Goal: Check status: Check status

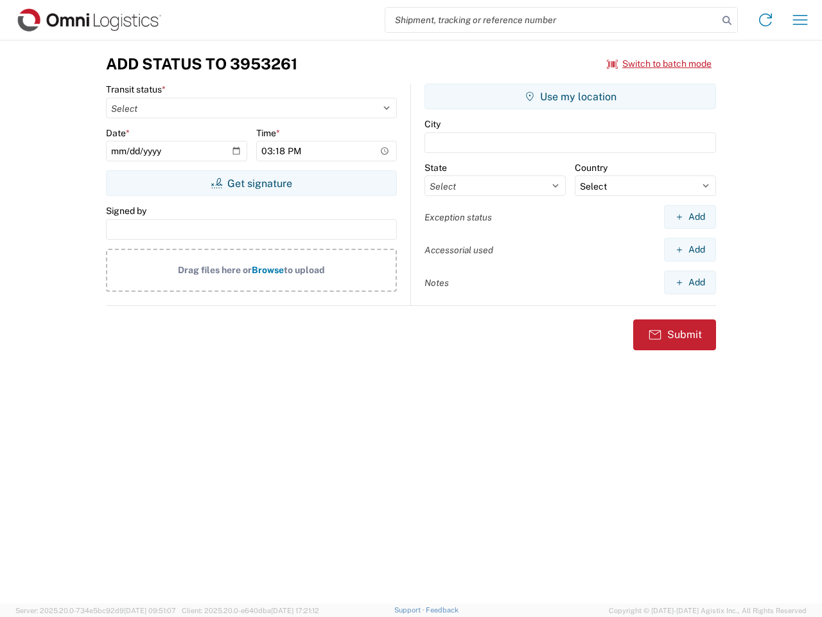
click at [552, 20] on input "search" at bounding box center [551, 20] width 333 height 24
click at [727, 21] on icon at bounding box center [727, 21] width 18 height 18
click at [766, 20] on icon at bounding box center [765, 20] width 21 height 21
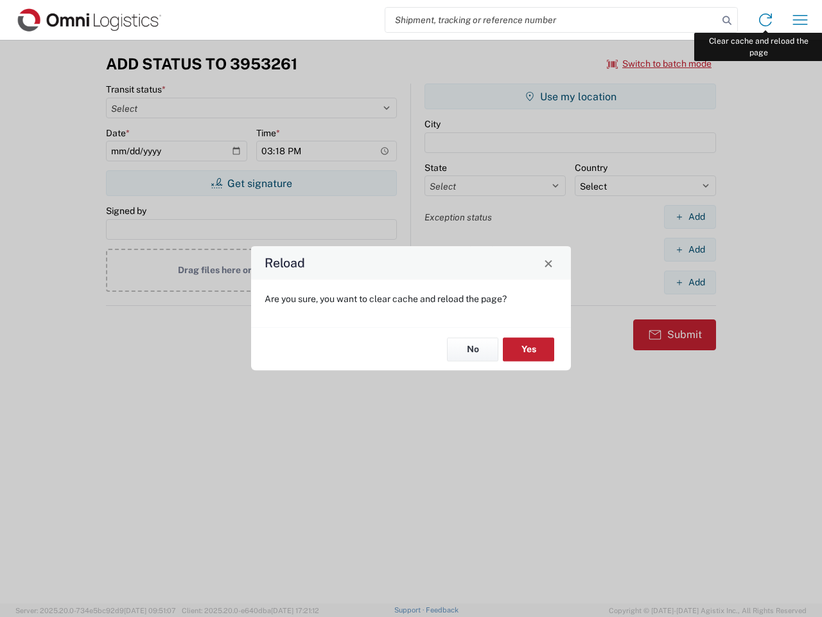
click at [800, 20] on div "Reload Are you sure, you want to clear cache and reload the page? No Yes" at bounding box center [411, 308] width 822 height 617
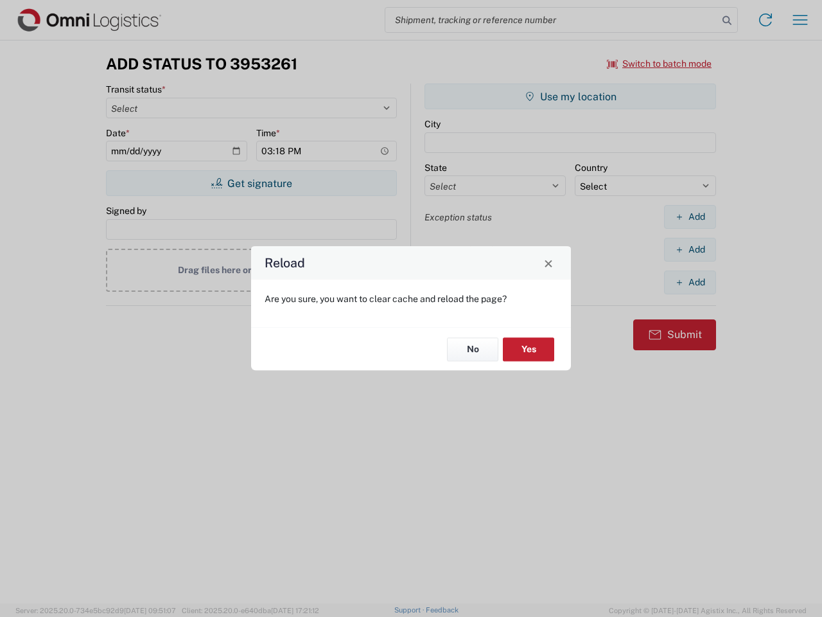
click at [660, 64] on div "Reload Are you sure, you want to clear cache and reload the page? No Yes" at bounding box center [411, 308] width 822 height 617
click at [251, 183] on div "Reload Are you sure, you want to clear cache and reload the page? No Yes" at bounding box center [411, 308] width 822 height 617
click at [570, 96] on div "Reload Are you sure, you want to clear cache and reload the page? No Yes" at bounding box center [411, 308] width 822 height 617
click at [690, 216] on div "Reload Are you sure, you want to clear cache and reload the page? No Yes" at bounding box center [411, 308] width 822 height 617
click at [690, 249] on div "Reload Are you sure, you want to clear cache and reload the page? No Yes" at bounding box center [411, 308] width 822 height 617
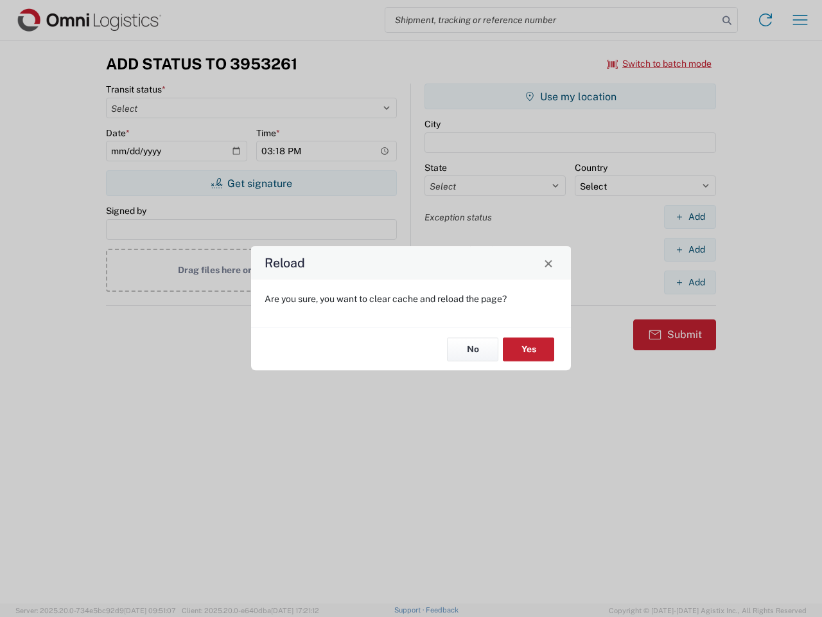
click at [690, 282] on div "Reload Are you sure, you want to clear cache and reload the page? No Yes" at bounding box center [411, 308] width 822 height 617
